Goal: Task Accomplishment & Management: Use online tool/utility

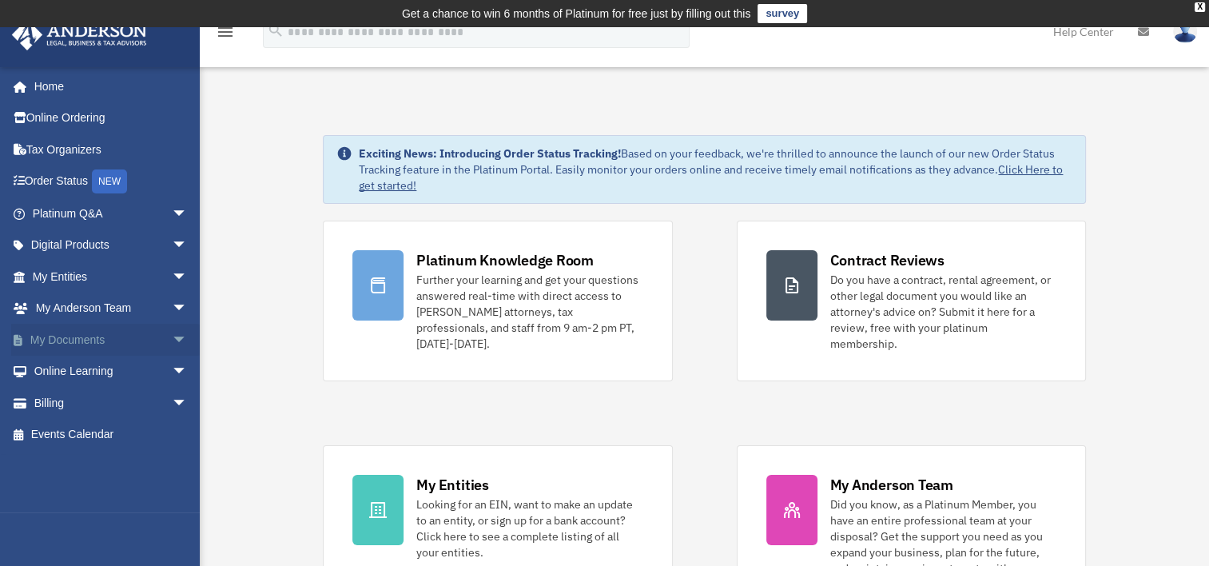
click at [172, 340] on span "arrow_drop_down" at bounding box center [188, 340] width 32 height 33
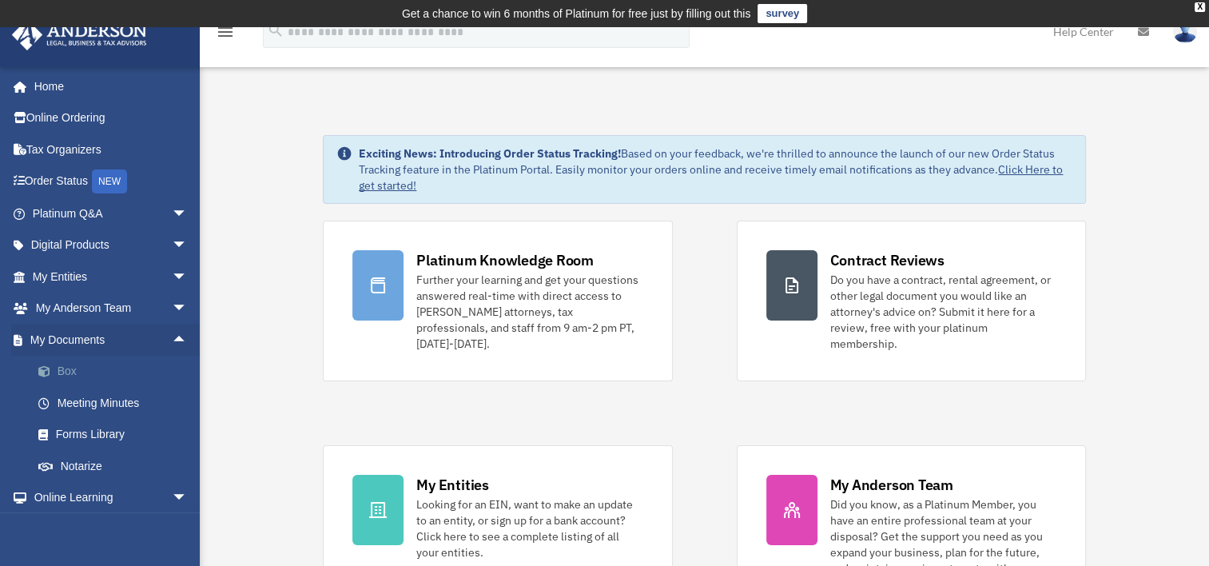
click at [67, 368] on link "Box" at bounding box center [116, 372] width 189 height 32
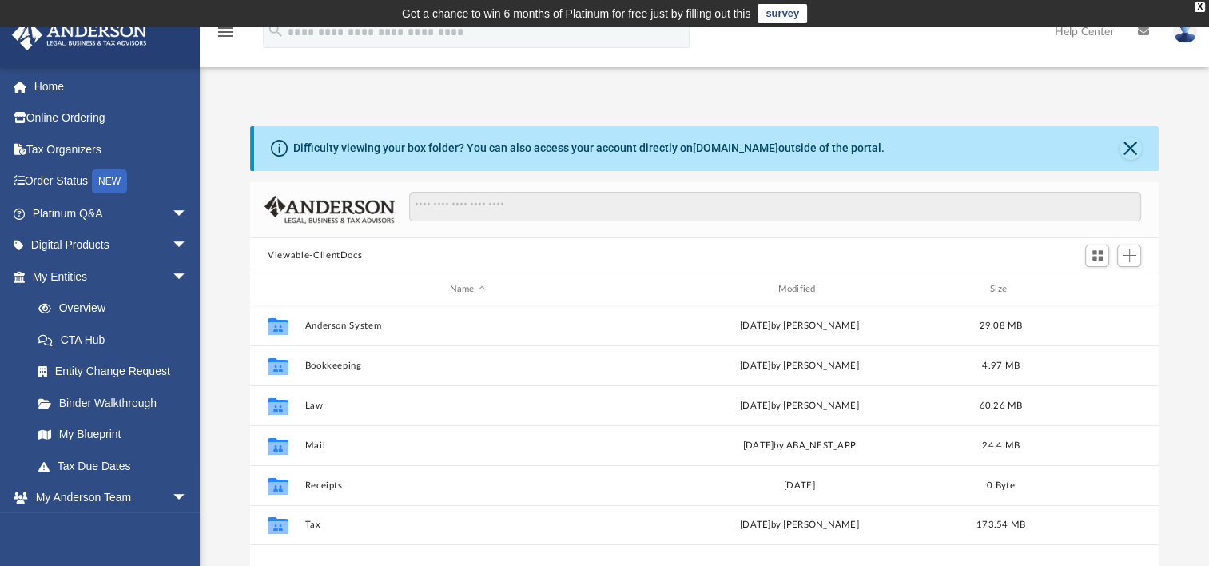
scroll to position [351, 895]
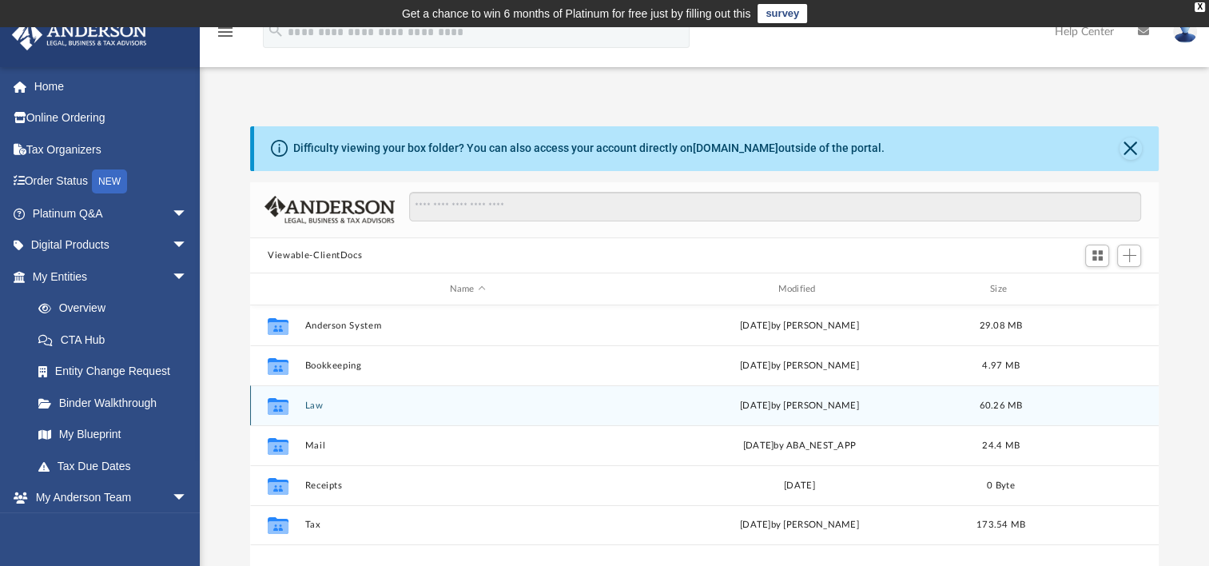
click at [305, 403] on button "Law" at bounding box center [467, 405] width 325 height 10
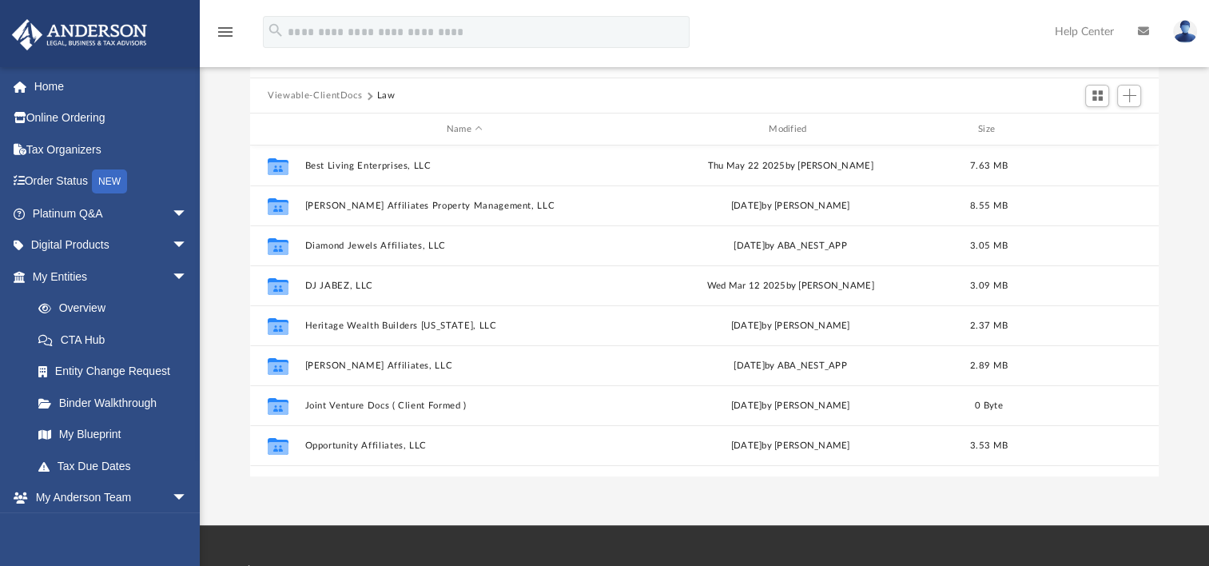
scroll to position [80, 0]
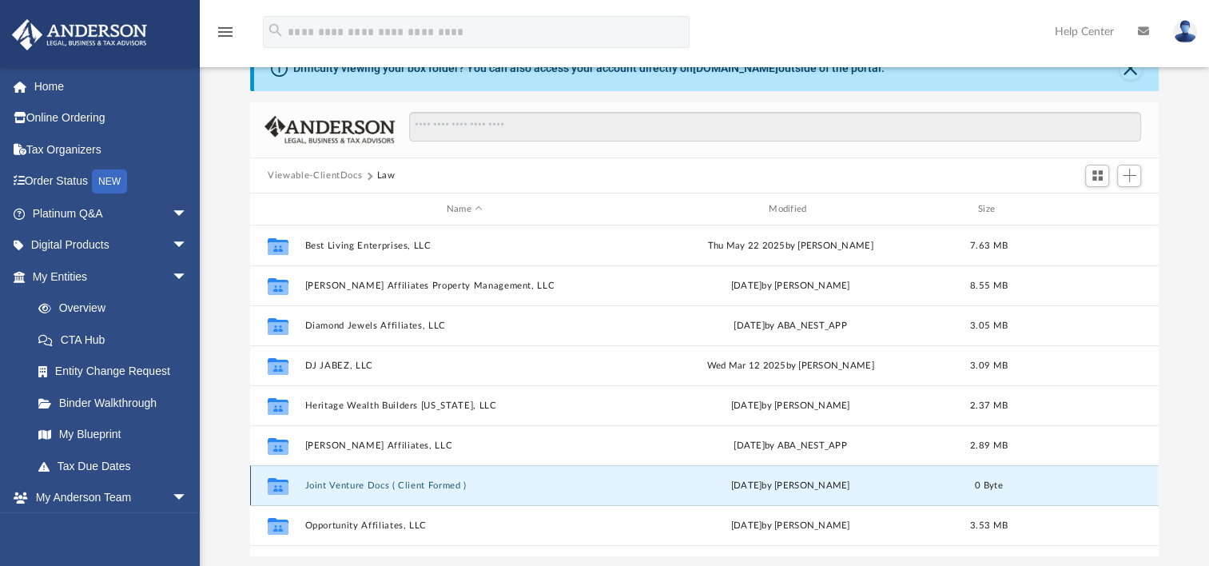
click at [400, 485] on button "Joint Venture Docs ( Client Formed )" at bounding box center [464, 485] width 319 height 10
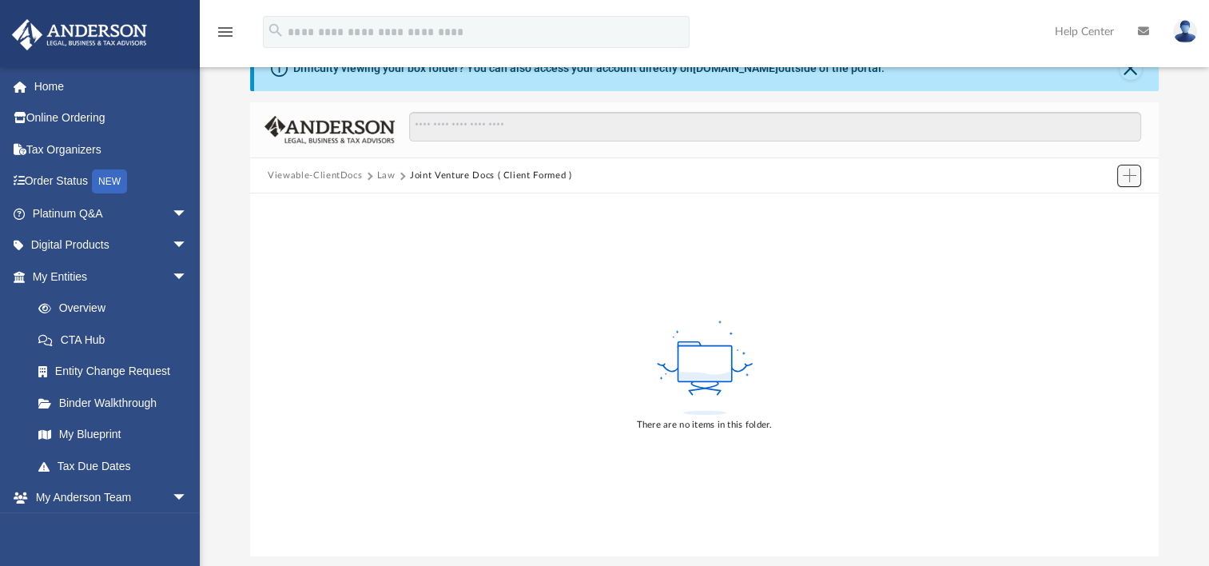
click at [1136, 173] on span "Add" at bounding box center [1130, 176] width 14 height 14
click at [1104, 203] on li "Upload" at bounding box center [1106, 207] width 51 height 17
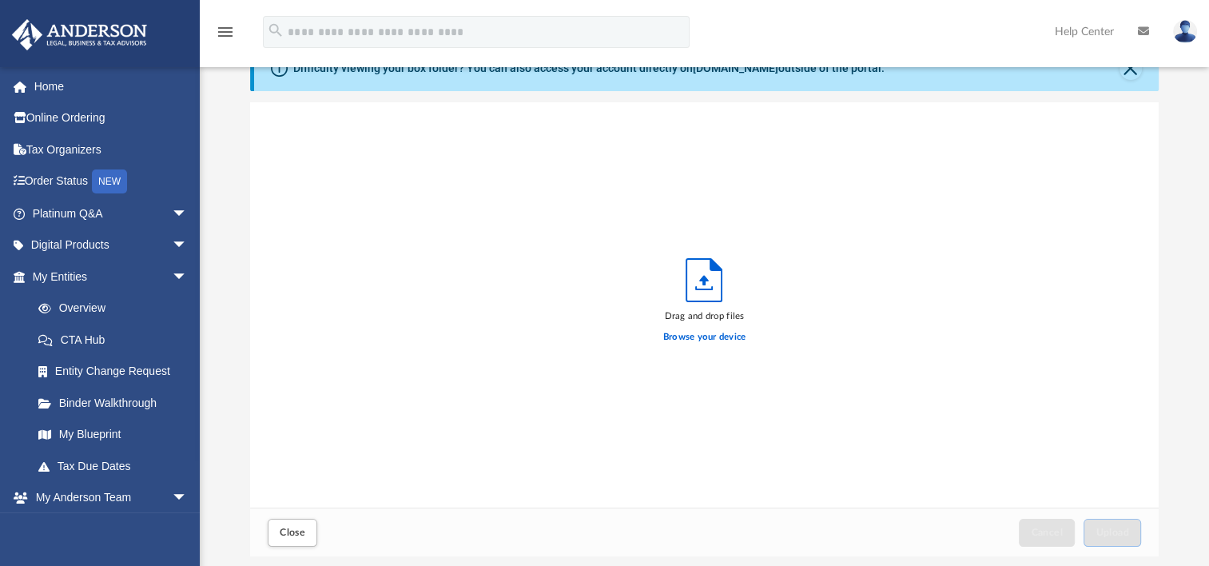
scroll to position [393, 895]
click at [703, 335] on label "Browse your device" at bounding box center [704, 337] width 83 height 14
click at [0, 0] on input "Browse your device" at bounding box center [0, 0] width 0 height 0
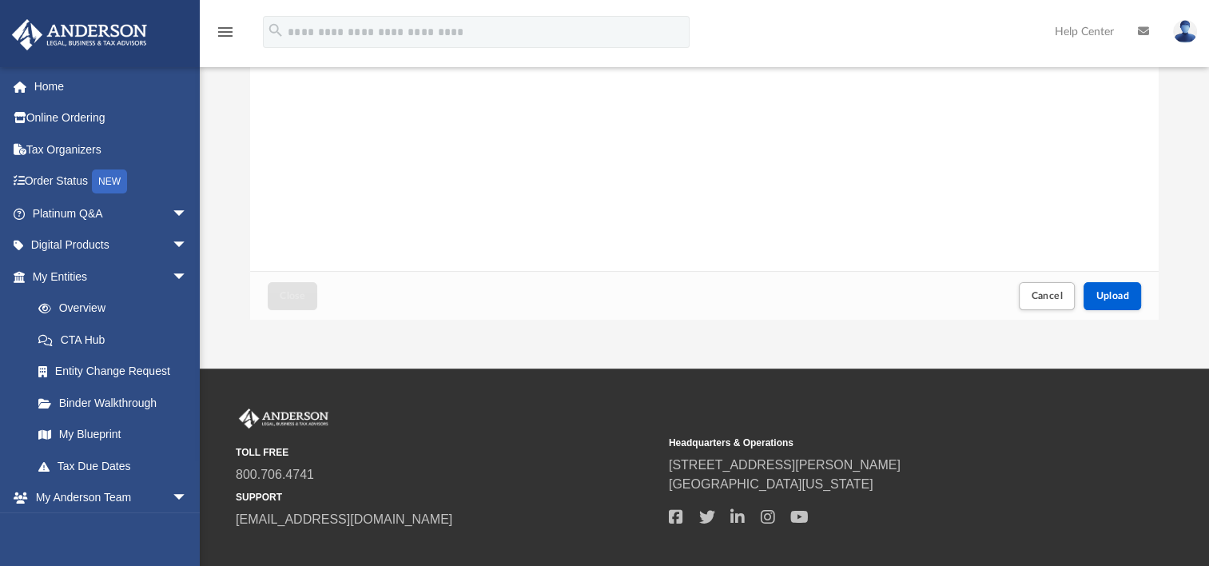
scroll to position [320, 0]
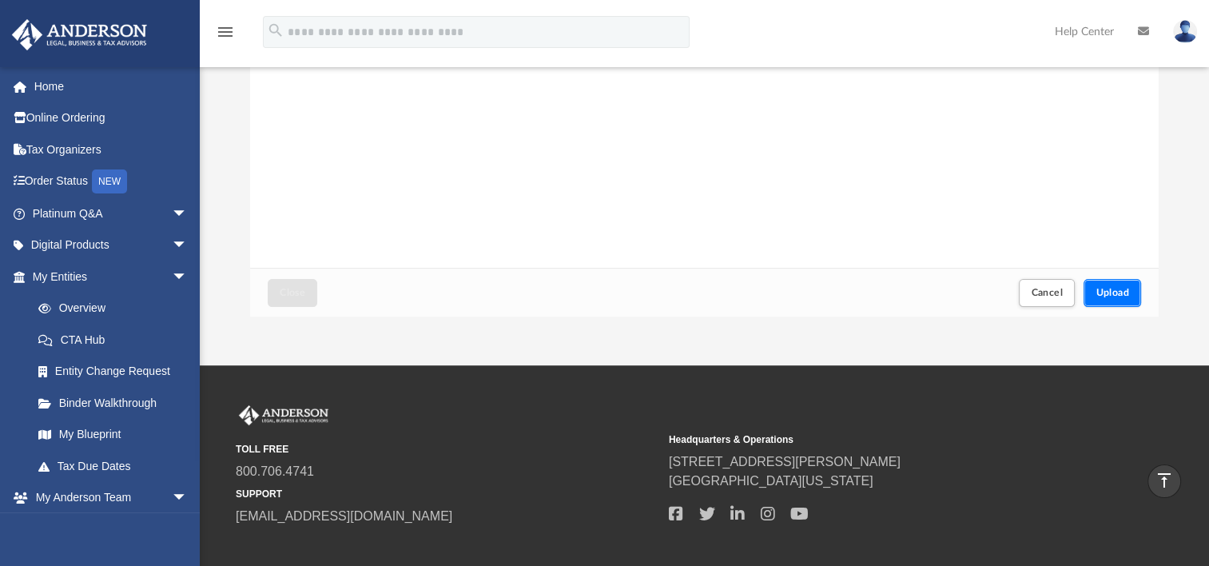
click at [1102, 295] on span "Upload" at bounding box center [1113, 293] width 34 height 10
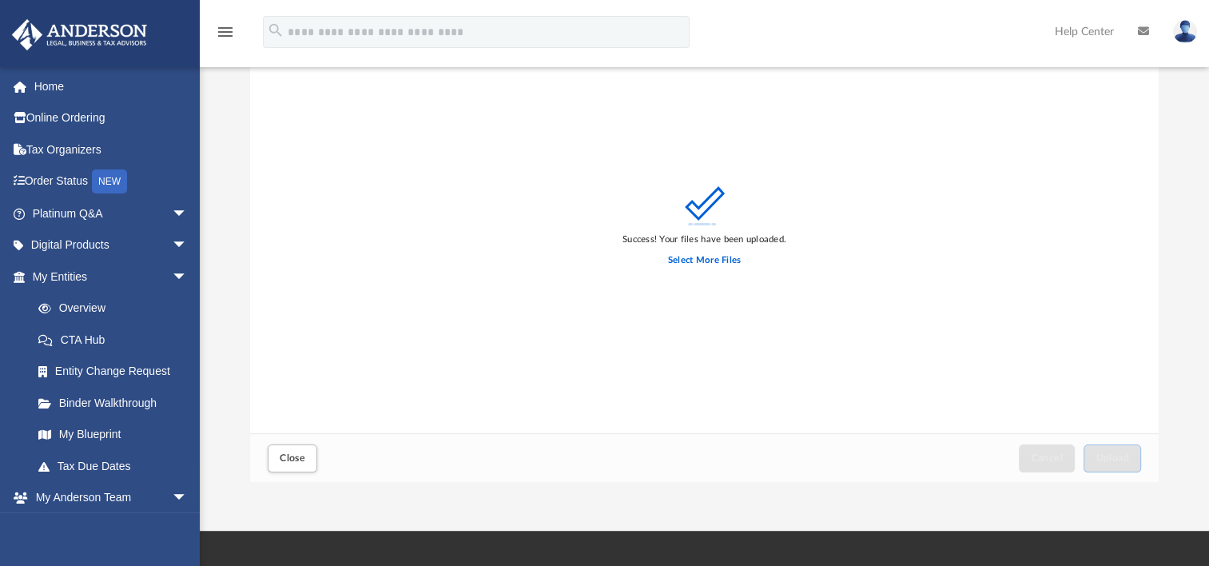
scroll to position [160, 0]
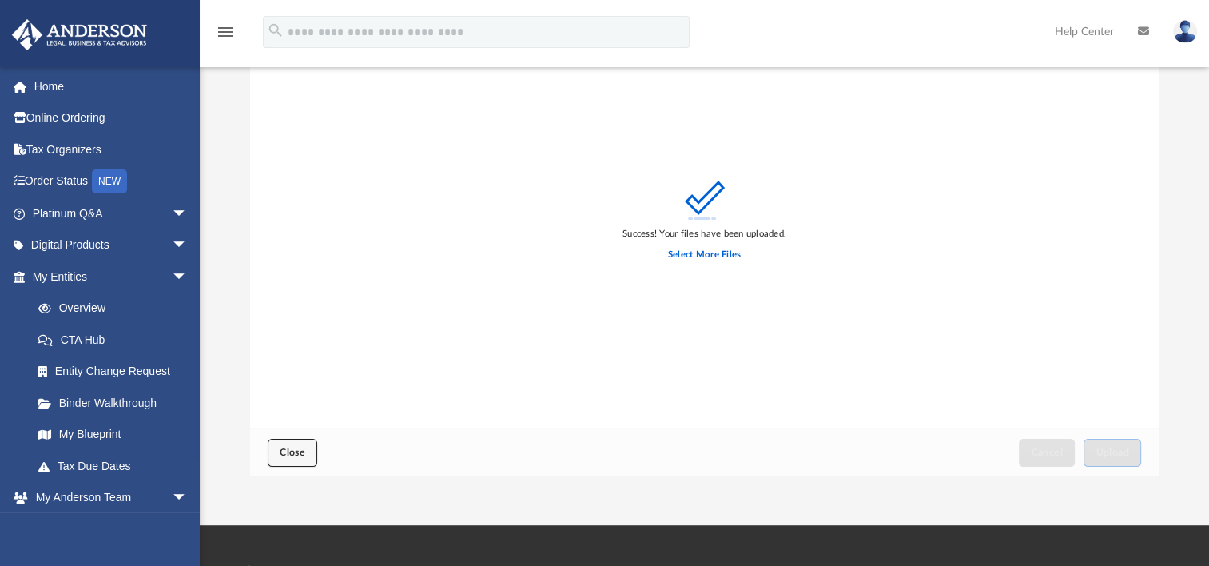
click at [289, 448] on span "Close" at bounding box center [293, 453] width 26 height 10
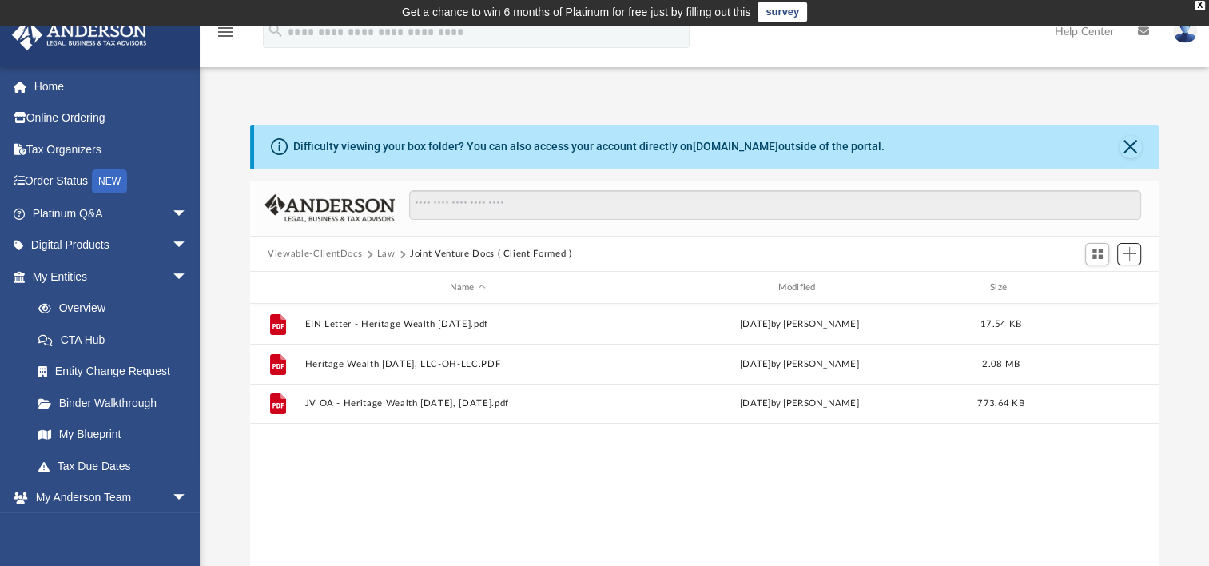
scroll to position [0, 0]
